Goal: Complete application form: Complete application form

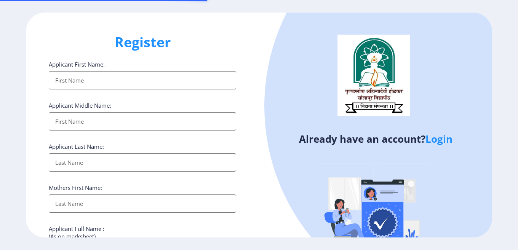
select select
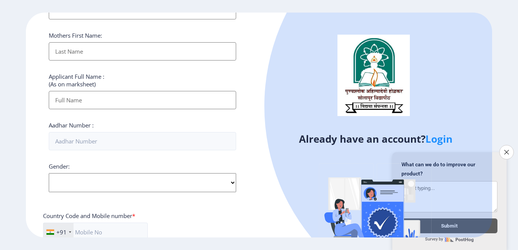
scroll to position [267, 0]
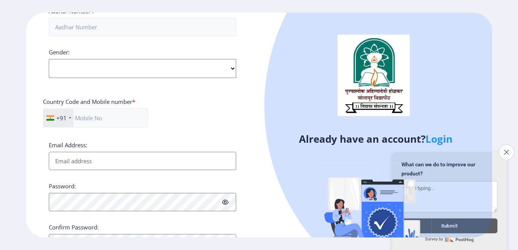
type input "[EMAIL_ADDRESS][DOMAIN_NAME]"
click at [503, 151] on button "Close survey" at bounding box center [506, 152] width 16 height 16
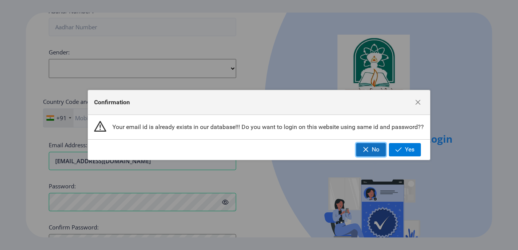
click at [372, 148] on span "No" at bounding box center [376, 149] width 8 height 7
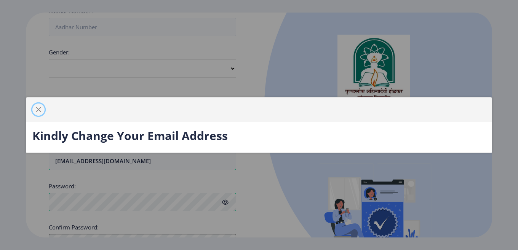
drag, startPoint x: 37, startPoint y: 109, endPoint x: 42, endPoint y: 109, distance: 4.6
click at [38, 109] on span "button" at bounding box center [38, 110] width 6 height 6
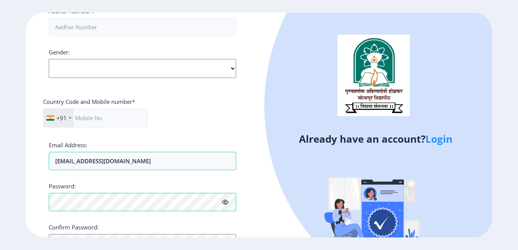
click at [72, 69] on select "Select Gender [DEMOGRAPHIC_DATA] [DEMOGRAPHIC_DATA] Other" at bounding box center [142, 68] width 187 height 19
drag, startPoint x: 32, startPoint y: 64, endPoint x: 41, endPoint y: 82, distance: 20.1
click at [32, 64] on div "Register Applicant First Name: Applicant Middle Name: Applicant Last Name: Moth…" at bounding box center [142, 125] width 233 height 225
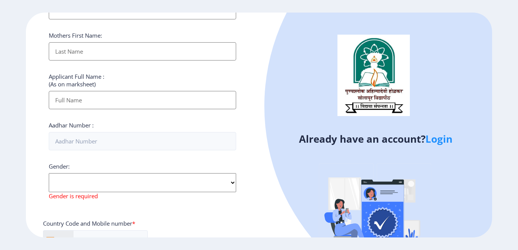
scroll to position [0, 0]
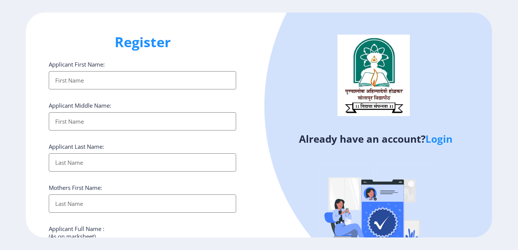
click at [65, 82] on input "Applicant First Name:" at bounding box center [142, 80] width 187 height 18
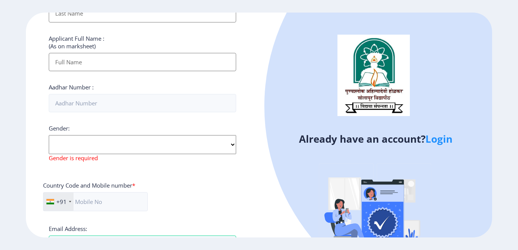
scroll to position [322, 0]
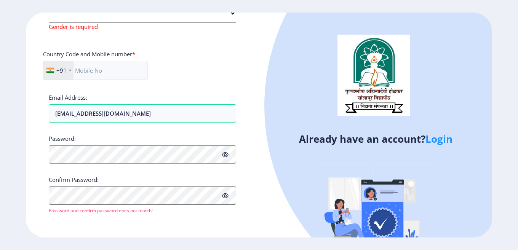
click at [37, 112] on div "Register Applicant First Name: Applicant Middle Name: Applicant Last Name: Moth…" at bounding box center [142, 125] width 233 height 225
click at [87, 182] on label "Confirm Password:" at bounding box center [74, 180] width 50 height 8
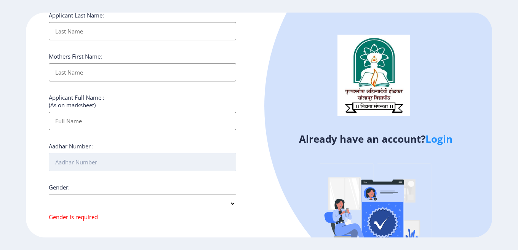
scroll to position [0, 0]
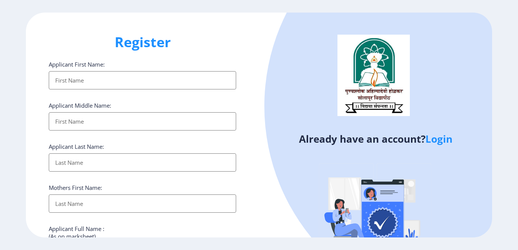
click at [98, 74] on input "Applicant First Name:" at bounding box center [142, 80] width 187 height 18
click at [81, 67] on label "Applicant First Name:" at bounding box center [77, 65] width 56 height 8
click at [81, 71] on input "Applicant First Name:" at bounding box center [142, 80] width 187 height 18
click at [81, 67] on label "Applicant First Name:" at bounding box center [77, 65] width 56 height 8
click at [81, 71] on input "Applicant First Name:" at bounding box center [142, 80] width 187 height 18
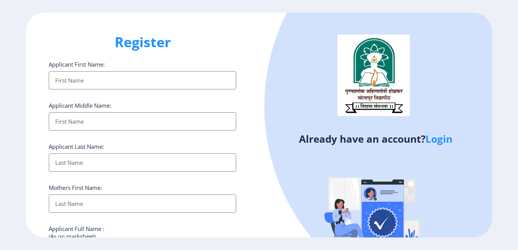
click at [84, 84] on input "Applicant First Name:" at bounding box center [142, 80] width 187 height 18
click at [72, 116] on input "Applicant First Name:" at bounding box center [142, 121] width 187 height 18
click at [64, 131] on input "Applicant First Name:" at bounding box center [142, 121] width 187 height 18
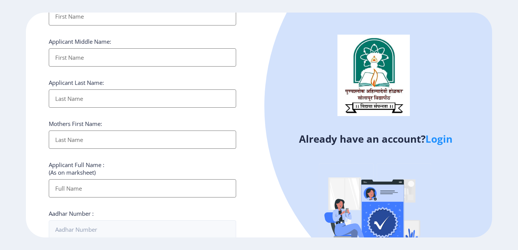
scroll to position [76, 0]
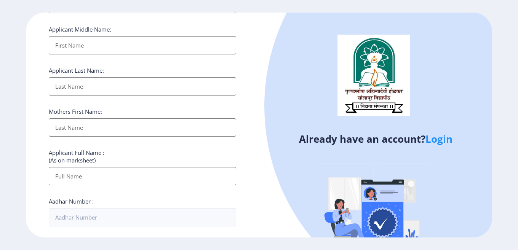
click at [65, 96] on input "Applicant First Name:" at bounding box center [142, 86] width 187 height 18
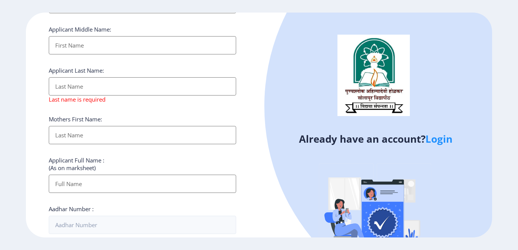
click at [62, 183] on input "Applicant First Name:" at bounding box center [142, 184] width 187 height 18
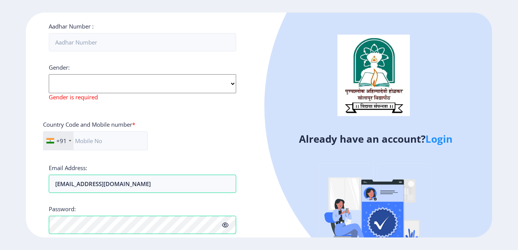
scroll to position [337, 0]
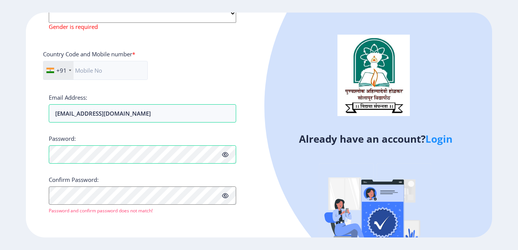
click at [61, 183] on label "Confirm Password:" at bounding box center [74, 180] width 50 height 8
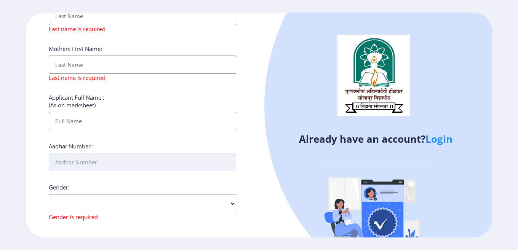
scroll to position [0, 0]
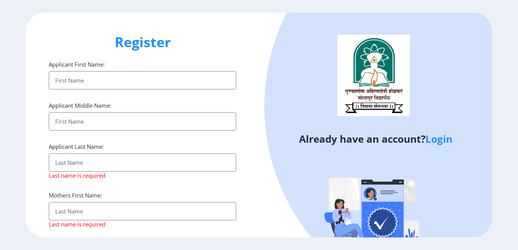
click at [86, 80] on input "Applicant First Name:" at bounding box center [142, 80] width 187 height 18
type input "[PERSON_NAME]"
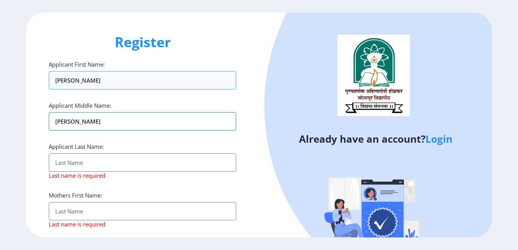
type input "[PERSON_NAME]"
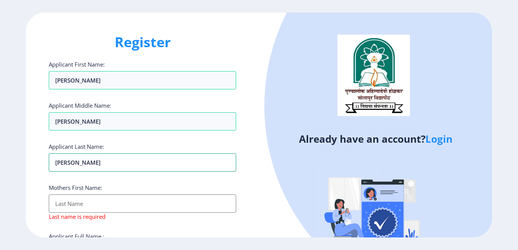
type input "[PERSON_NAME]"
click at [80, 206] on input "Applicant First Name:" at bounding box center [142, 204] width 187 height 18
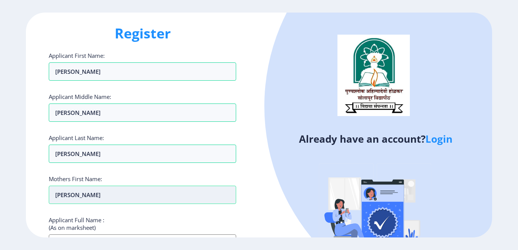
scroll to position [38, 0]
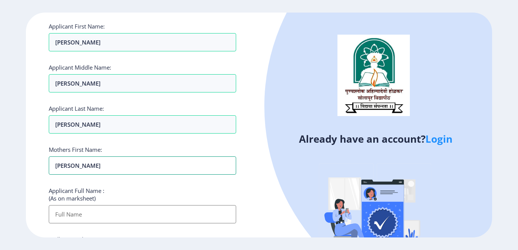
type input "[PERSON_NAME]"
click at [87, 216] on input "Applicant First Name:" at bounding box center [142, 214] width 187 height 18
type input "S"
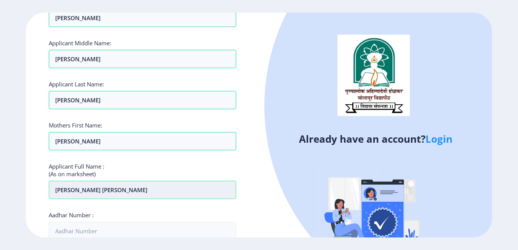
scroll to position [76, 0]
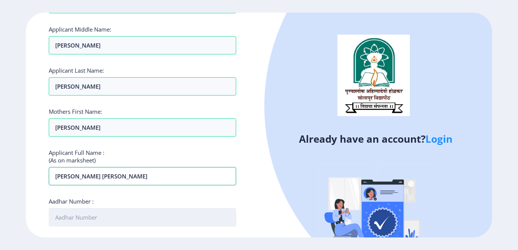
type input "[PERSON_NAME] [PERSON_NAME]"
click at [80, 216] on input "Aadhar Number :" at bounding box center [142, 217] width 187 height 18
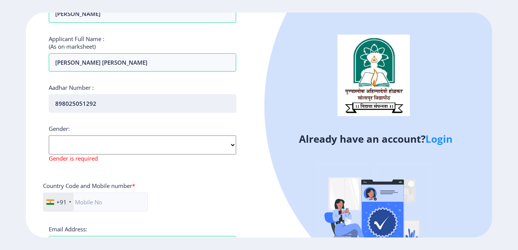
scroll to position [190, 0]
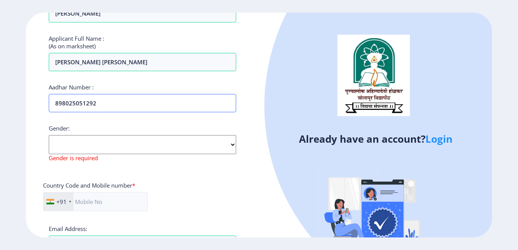
type input "898025051292"
click at [76, 145] on select "Select Gender [DEMOGRAPHIC_DATA] [DEMOGRAPHIC_DATA] Other" at bounding box center [142, 144] width 187 height 19
select select "[DEMOGRAPHIC_DATA]"
click at [49, 135] on select "Select Gender [DEMOGRAPHIC_DATA] [DEMOGRAPHIC_DATA] Other" at bounding box center [142, 144] width 187 height 19
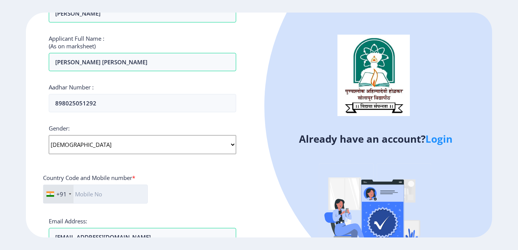
click at [91, 196] on input "text" at bounding box center [95, 194] width 105 height 19
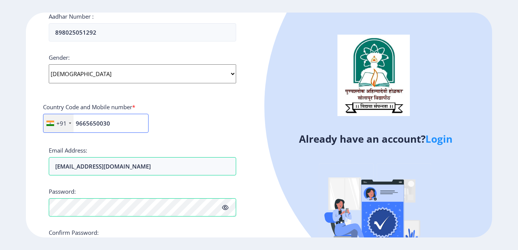
scroll to position [305, 0]
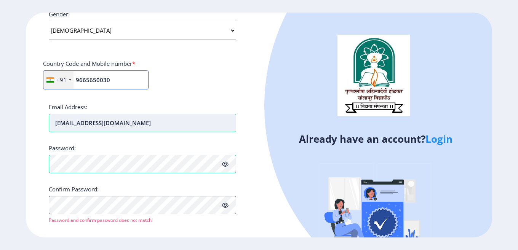
type input "9665650030"
click at [107, 126] on input "[EMAIL_ADDRESS][DOMAIN_NAME]" at bounding box center [142, 123] width 187 height 18
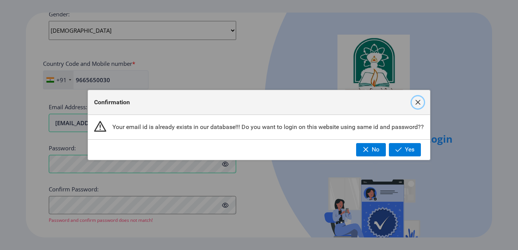
click at [417, 104] on span "button" at bounding box center [418, 102] width 6 height 6
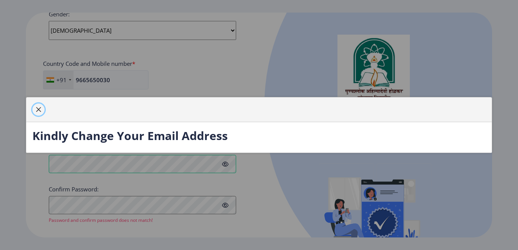
click at [40, 113] on button "button" at bounding box center [38, 110] width 12 height 12
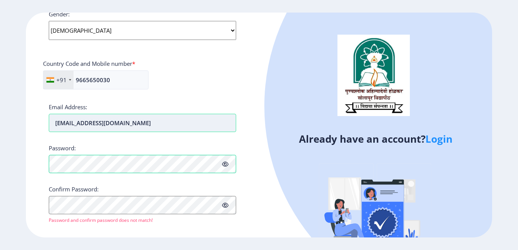
click at [99, 125] on input "[EMAIL_ADDRESS][DOMAIN_NAME]" at bounding box center [142, 123] width 187 height 18
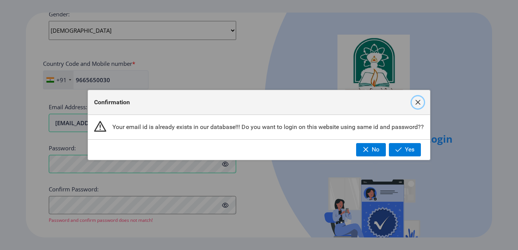
click at [417, 105] on span "button" at bounding box center [418, 102] width 6 height 6
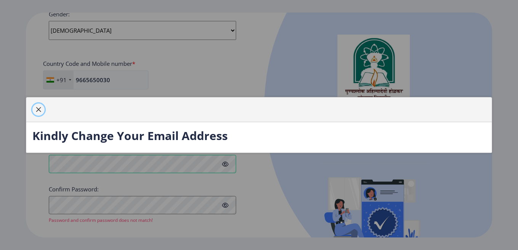
click at [37, 109] on span "button" at bounding box center [38, 110] width 6 height 6
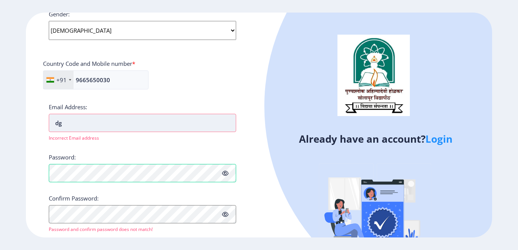
type input "d"
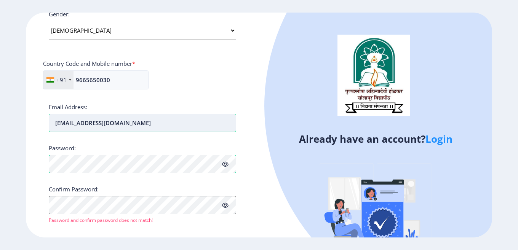
type input "[EMAIL_ADDRESS][DOMAIN_NAME]"
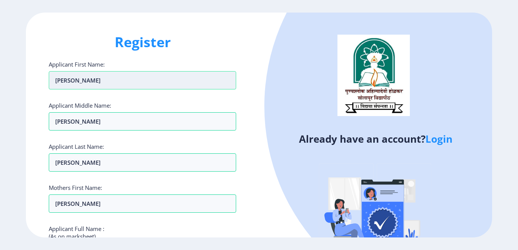
click at [72, 79] on input "[PERSON_NAME]" at bounding box center [142, 80] width 187 height 18
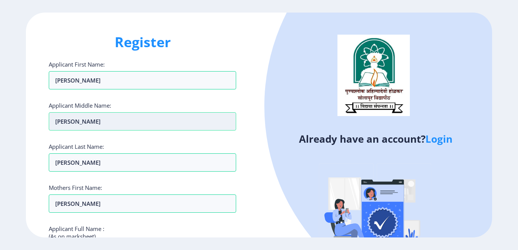
click at [75, 122] on input "[PERSON_NAME]" at bounding box center [142, 121] width 187 height 18
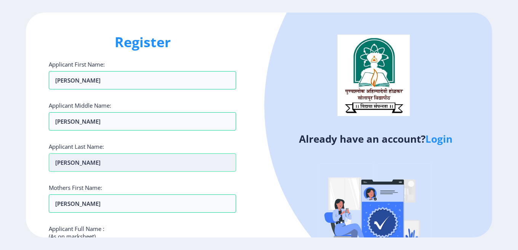
click at [74, 89] on input "[PERSON_NAME]" at bounding box center [142, 80] width 187 height 18
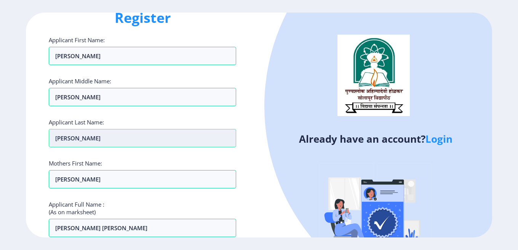
scroll to position [38, 0]
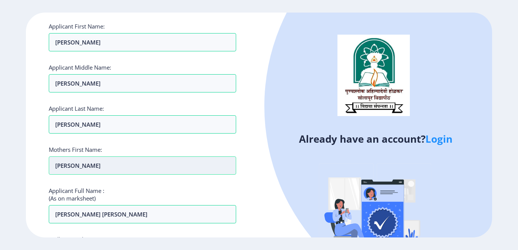
click at [72, 164] on input "[PERSON_NAME]" at bounding box center [142, 165] width 187 height 18
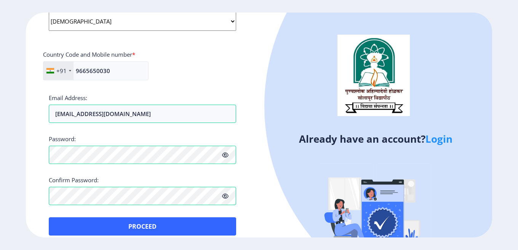
scroll to position [323, 0]
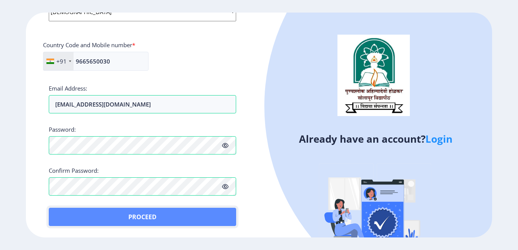
click at [141, 220] on button "Proceed" at bounding box center [142, 217] width 187 height 18
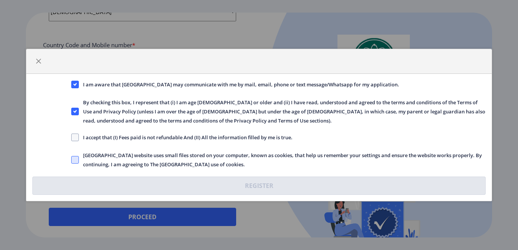
click at [77, 160] on span at bounding box center [75, 160] width 8 height 8
click at [72, 160] on input "[GEOGRAPHIC_DATA] website uses small files stored on your computer, known as co…" at bounding box center [71, 160] width 0 height 0
checkbox input "true"
click at [75, 138] on span at bounding box center [75, 138] width 8 height 8
click at [72, 138] on input "I accept that (I) Fees paid is not refundable And (II) All the information fill…" at bounding box center [71, 137] width 0 height 0
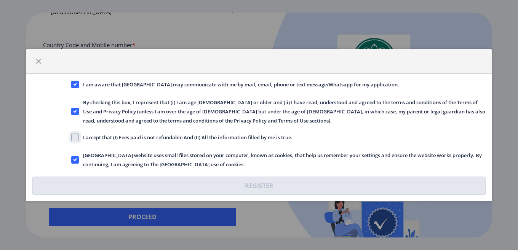
checkbox input "true"
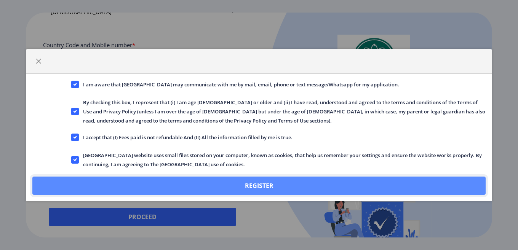
click at [201, 181] on button "Register" at bounding box center [258, 186] width 453 height 18
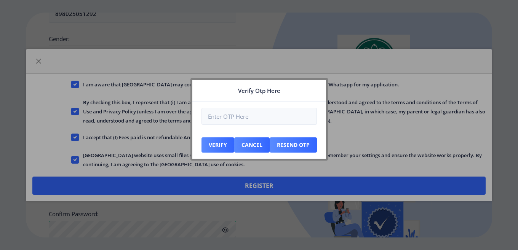
scroll to position [367, 0]
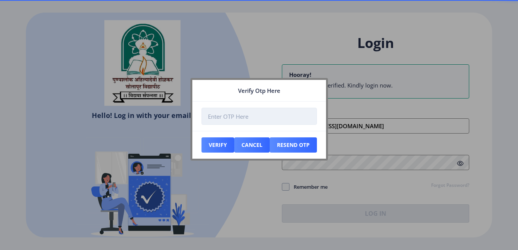
click at [227, 119] on input "number" at bounding box center [258, 116] width 115 height 17
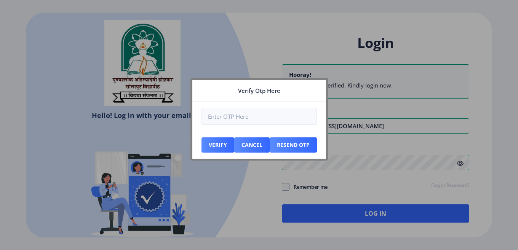
type input "[EMAIL_ADDRESS][DOMAIN_NAME]"
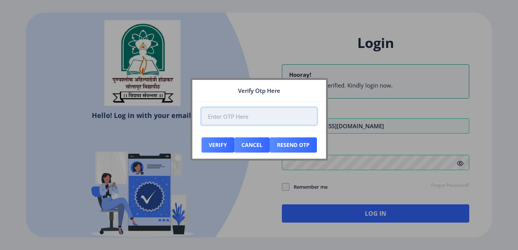
click at [260, 121] on input "number" at bounding box center [258, 116] width 115 height 17
type input "008134"
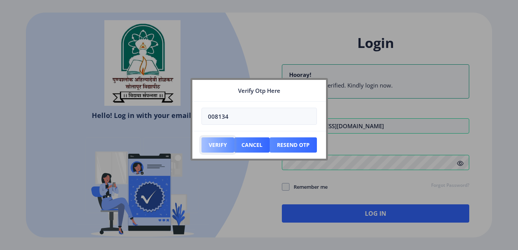
click at [215, 147] on button "Verify" at bounding box center [217, 144] width 33 height 15
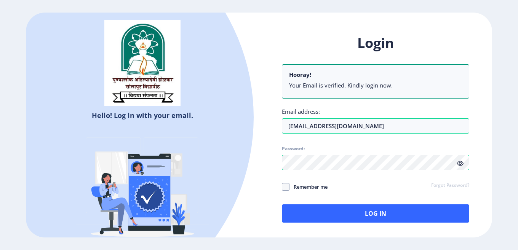
click at [341, 84] on li "Your Email is verified. Kindly login now." at bounding box center [375, 85] width 173 height 8
click at [334, 125] on input "[EMAIL_ADDRESS][DOMAIN_NAME]" at bounding box center [375, 125] width 187 height 15
click at [287, 187] on span at bounding box center [286, 187] width 8 height 8
click at [282, 187] on input "Remember me" at bounding box center [282, 187] width 0 height 0
checkbox input "true"
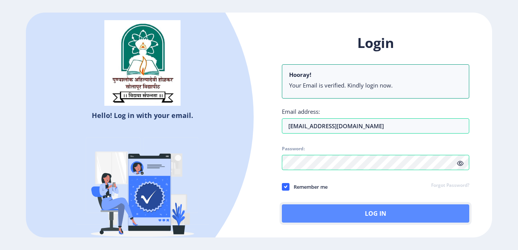
click at [346, 215] on button "Log In" at bounding box center [375, 213] width 187 height 18
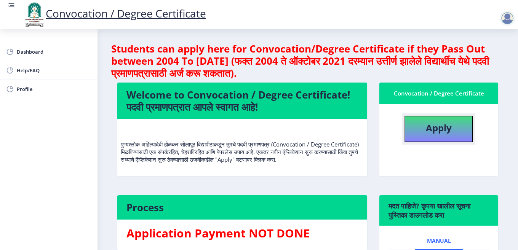
click at [420, 129] on button "Apply" at bounding box center [438, 129] width 69 height 27
select select
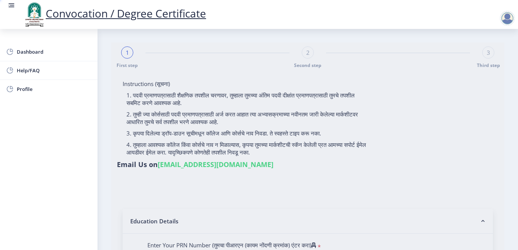
type input "[PERSON_NAME] [PERSON_NAME]"
type input "[PERSON_NAME]"
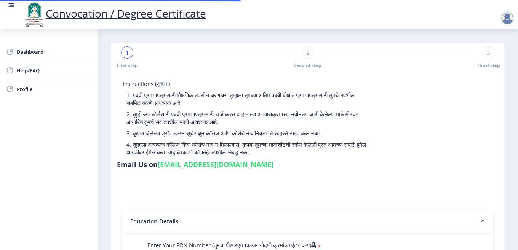
scroll to position [152, 0]
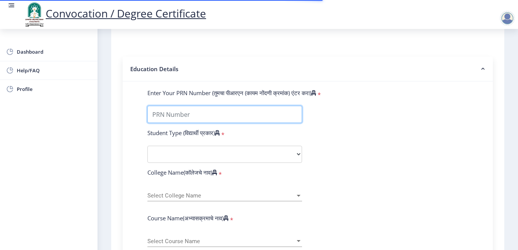
click at [184, 117] on input "Enter Your PRN Number (तुमचा पीआरएन (कायम नोंदणी क्रमांक) एंटर करा)" at bounding box center [224, 114] width 155 height 17
click at [184, 116] on input "Enter Your PRN Number (तुमचा पीआरएन (कायम नोंदणी क्रमांक) एंटर करा)" at bounding box center [224, 114] width 155 height 17
type input "0700005945"
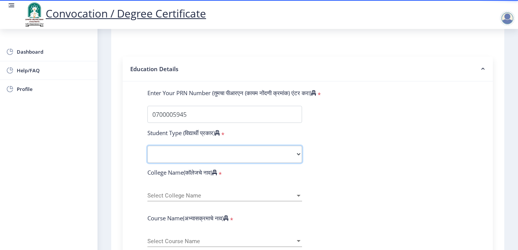
click at [172, 147] on select "Select Student Type Regular External" at bounding box center [224, 154] width 155 height 17
select select "Regular"
click at [147, 146] on select "Select Student Type Regular External" at bounding box center [224, 154] width 155 height 17
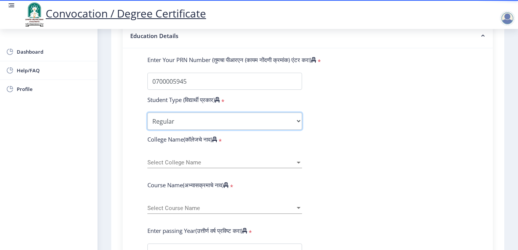
scroll to position [190, 0]
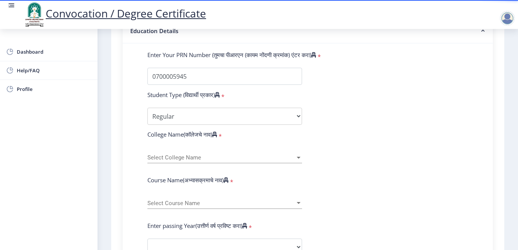
click at [174, 158] on span "Select College Name" at bounding box center [221, 158] width 148 height 6
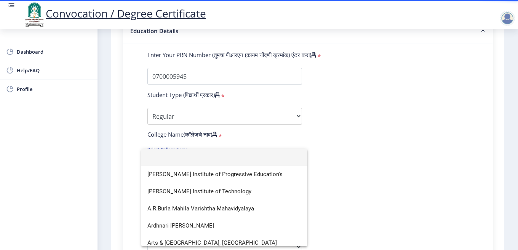
click at [135, 139] on div at bounding box center [259, 125] width 518 height 250
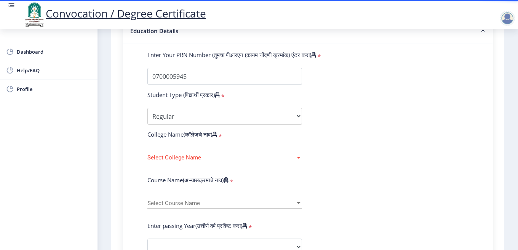
click at [171, 157] on span "Select College Name" at bounding box center [221, 158] width 148 height 6
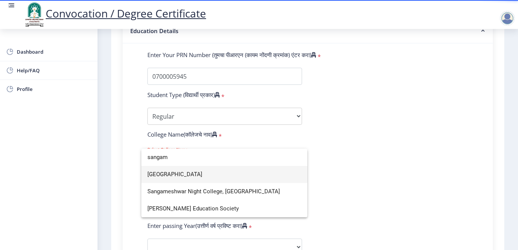
type input "sangam"
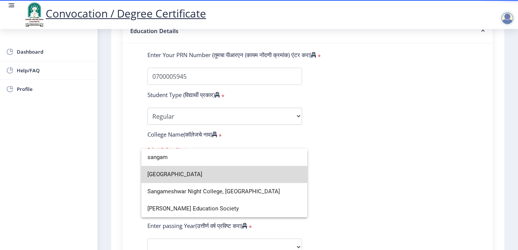
click at [203, 176] on span "[GEOGRAPHIC_DATA]" at bounding box center [224, 174] width 154 height 17
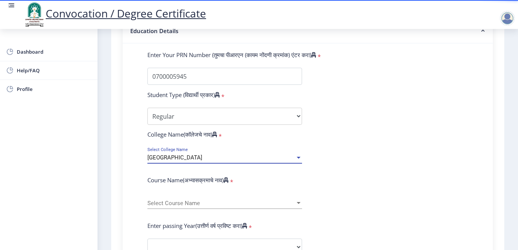
click at [177, 202] on span "Select Course Name" at bounding box center [221, 203] width 148 height 6
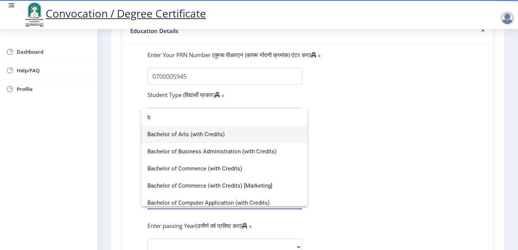
type input "b"
click at [205, 134] on span "Bachelor of Arts (with Credits)" at bounding box center [224, 134] width 154 height 17
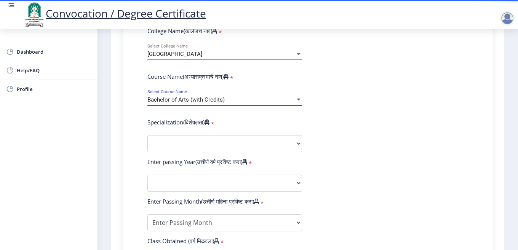
scroll to position [305, 0]
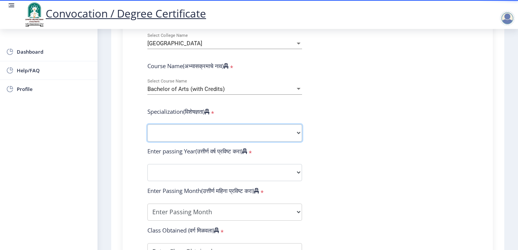
click at [189, 132] on select "Specialization English Geography Hindi Marathi Music Sanskrit Urdu Ancient Indi…" at bounding box center [224, 133] width 155 height 17
select select "Geography"
click at [147, 125] on select "Specialization English Geography Hindi Marathi Music Sanskrit Urdu Ancient Indi…" at bounding box center [224, 133] width 155 height 17
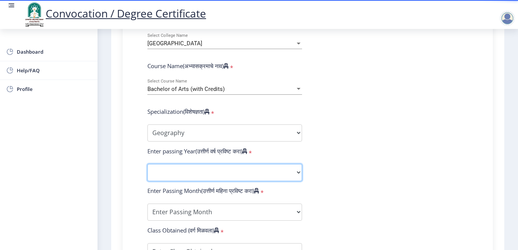
click at [183, 174] on select "2025 2024 2023 2022 2021 2020 2019 2018 2017 2016 2015 2014 2013 2012 2011 2010…" at bounding box center [224, 172] width 155 height 17
click at [112, 158] on div "1 First step 2 Second step 3 Third step Instructions (सूचना) 1. पदवी प्रमाणपत्र…" at bounding box center [307, 94] width 393 height 712
click at [189, 171] on select "2025 2024 2023 2022 2021 2020 2019 2018 2017 2016 2015 2014 2013 2012 2011 2010…" at bounding box center [224, 172] width 155 height 17
select select "2009"
click at [147, 164] on select "2025 2024 2023 2022 2021 2020 2019 2018 2017 2016 2015 2014 2013 2012 2011 2010…" at bounding box center [224, 172] width 155 height 17
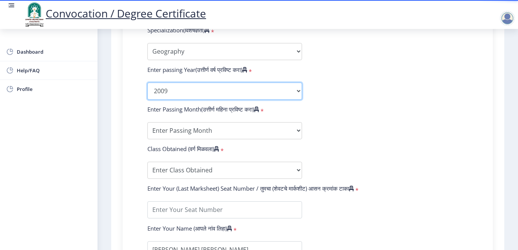
scroll to position [419, 0]
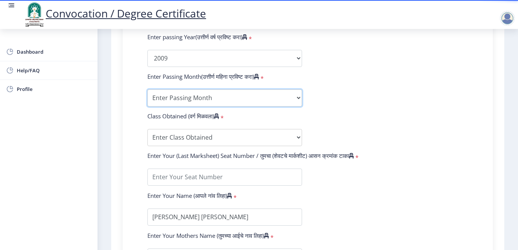
click at [171, 95] on select "Enter Passing Month March April May October November December" at bounding box center [224, 97] width 155 height 17
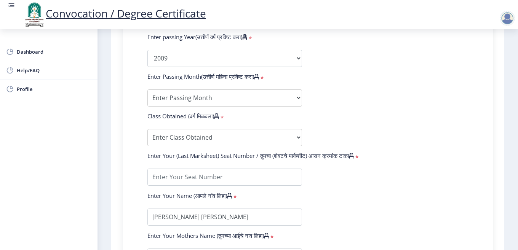
click at [178, 97] on select "Enter Passing Month March April May October November December" at bounding box center [224, 97] width 155 height 17
select select "May"
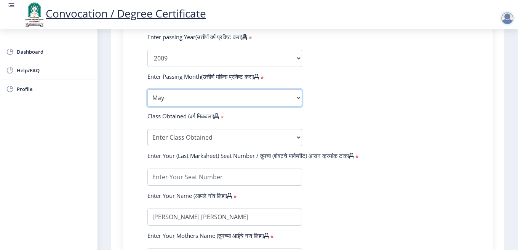
click at [147, 89] on select "Enter Passing Month March April May October November December" at bounding box center [224, 97] width 155 height 17
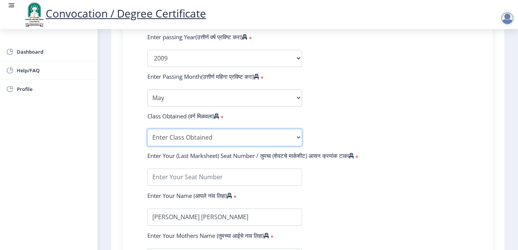
click at [179, 138] on select "Enter Class Obtained FIRST CLASS WITH DISTINCTION FIRST CLASS HIGHER SECOND CLA…" at bounding box center [224, 137] width 155 height 17
select select "SECOND CLASS"
click at [147, 129] on select "Enter Class Obtained FIRST CLASS WITH DISTINCTION FIRST CLASS HIGHER SECOND CLA…" at bounding box center [224, 137] width 155 height 17
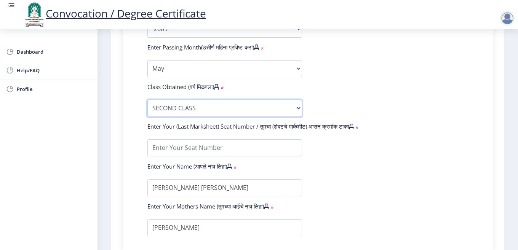
scroll to position [457, 0]
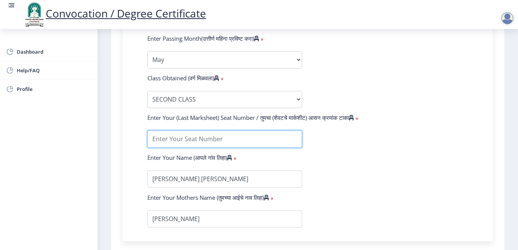
click at [192, 141] on input "textarea" at bounding box center [224, 139] width 155 height 17
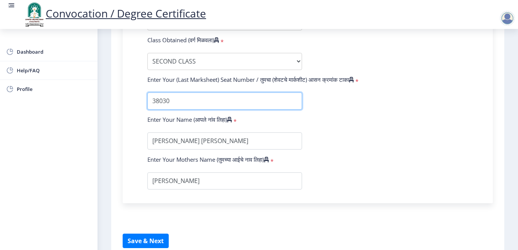
scroll to position [532, 0]
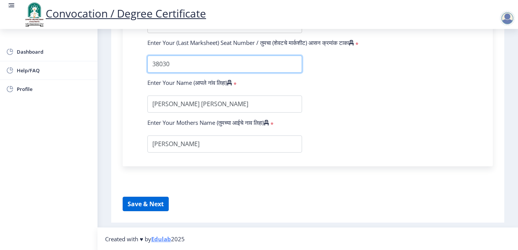
type input "38030"
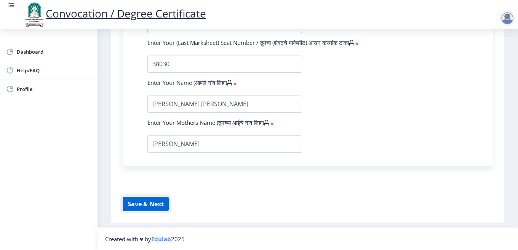
click at [155, 201] on button "Save & Next" at bounding box center [146, 204] width 46 height 14
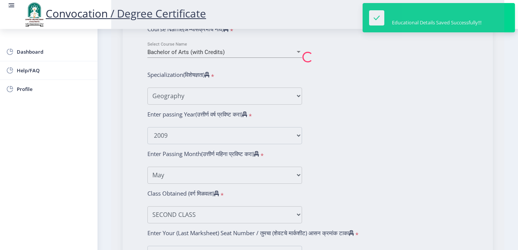
scroll to position [248, 0]
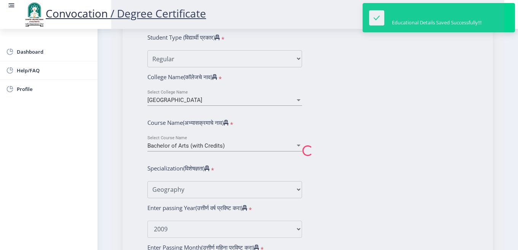
select select
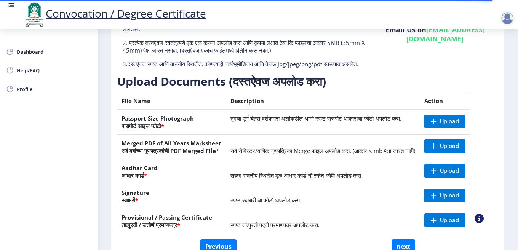
scroll to position [114, 0]
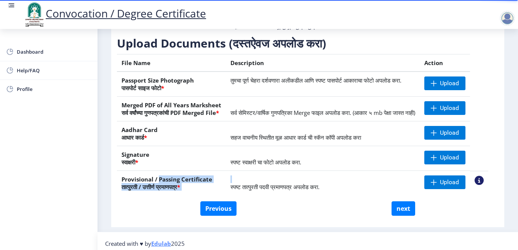
drag, startPoint x: 158, startPoint y: 196, endPoint x: 232, endPoint y: 196, distance: 73.9
click at [232, 196] on tr "Provisional / Passing Certificate तात्पुरती / उत्तीर्ण प्रमाणपत्र * स्पष्ट तात्…" at bounding box center [302, 183] width 371 height 25
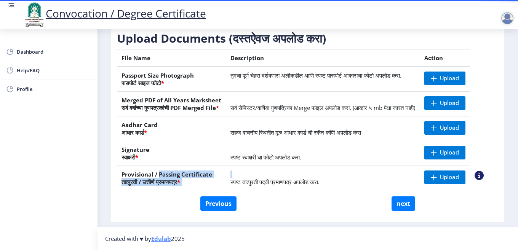
scroll to position [0, 0]
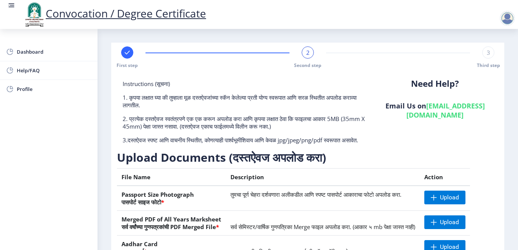
click at [505, 23] on div at bounding box center [507, 18] width 15 height 15
click at [491, 61] on span "Log out" at bounding box center [487, 59] width 49 height 9
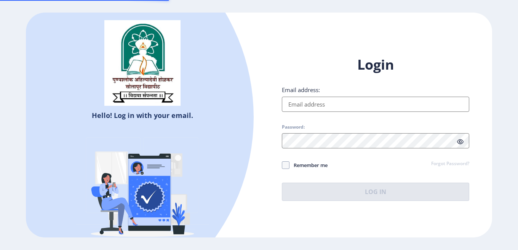
type input "[EMAIL_ADDRESS][DOMAIN_NAME]"
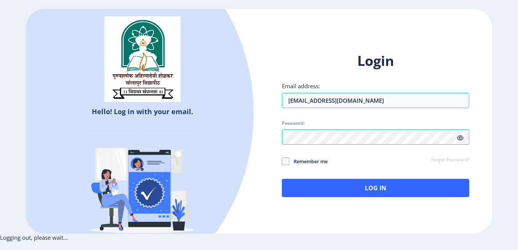
click at [255, 65] on div "Hello! Log in with your email. Don't have an account? Register" at bounding box center [142, 131] width 233 height 244
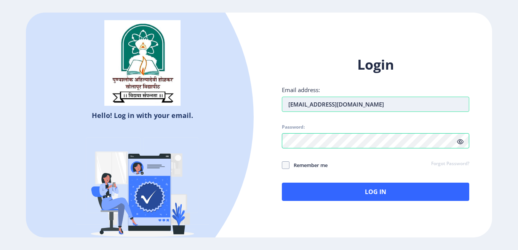
click at [291, 104] on input "[EMAIL_ADDRESS][DOMAIN_NAME]" at bounding box center [375, 104] width 187 height 15
click at [376, 101] on input "[EMAIL_ADDRESS][DOMAIN_NAME]" at bounding box center [375, 104] width 187 height 15
drag, startPoint x: 381, startPoint y: 102, endPoint x: 291, endPoint y: 104, distance: 89.9
click at [291, 104] on input "[EMAIL_ADDRESS][DOMAIN_NAME]" at bounding box center [375, 104] width 187 height 15
